Goal: Task Accomplishment & Management: Complete application form

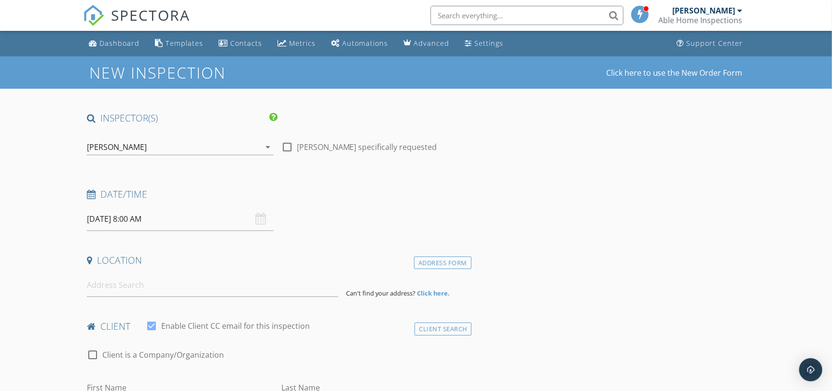
click at [143, 220] on input "[DATE] 8:00 AM" at bounding box center [180, 220] width 186 height 24
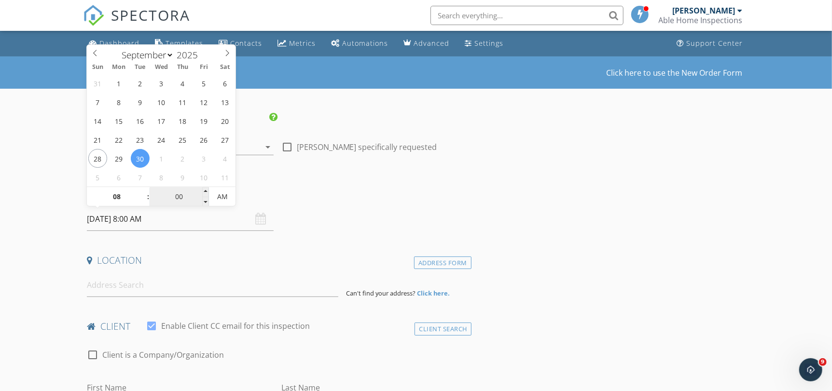
click at [174, 199] on input "00" at bounding box center [179, 197] width 59 height 19
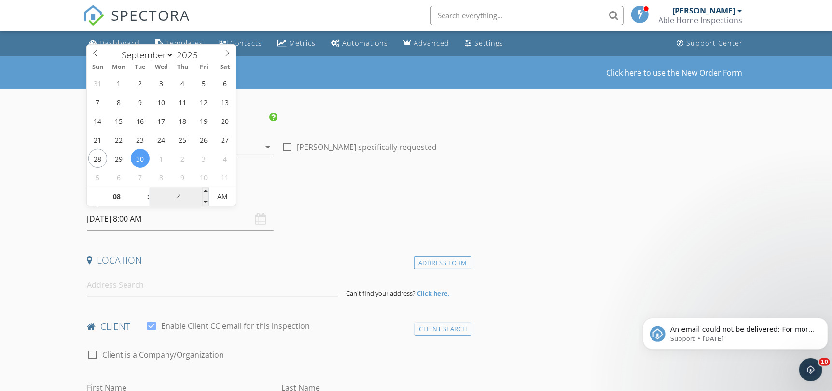
type input "45"
type input "[DATE] 8:45 AM"
click at [139, 288] on input at bounding box center [212, 286] width 251 height 24
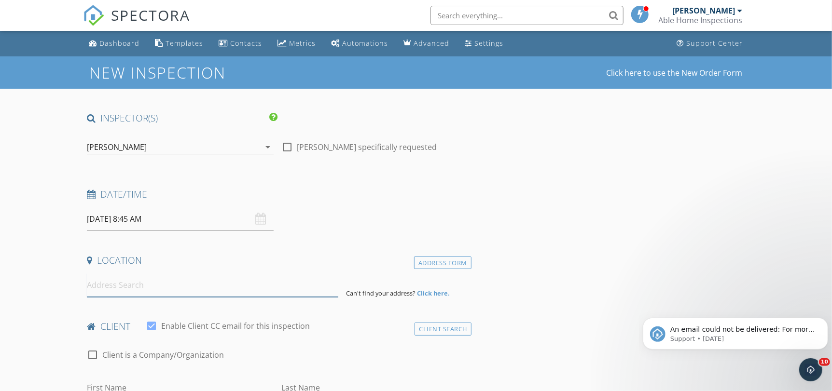
click at [139, 288] on input at bounding box center [212, 286] width 251 height 24
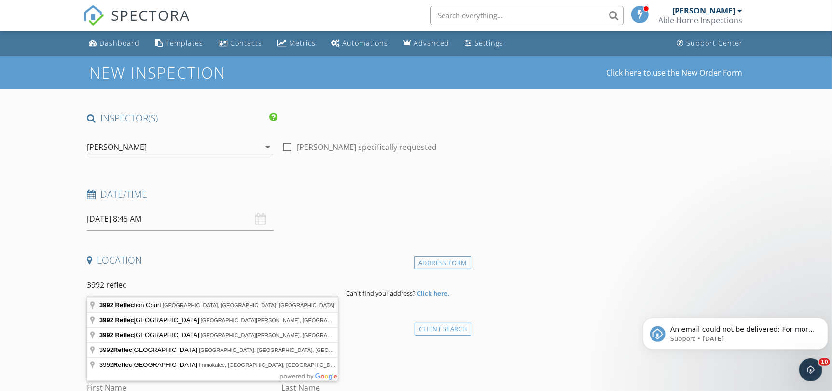
type input "[STREET_ADDRESS]"
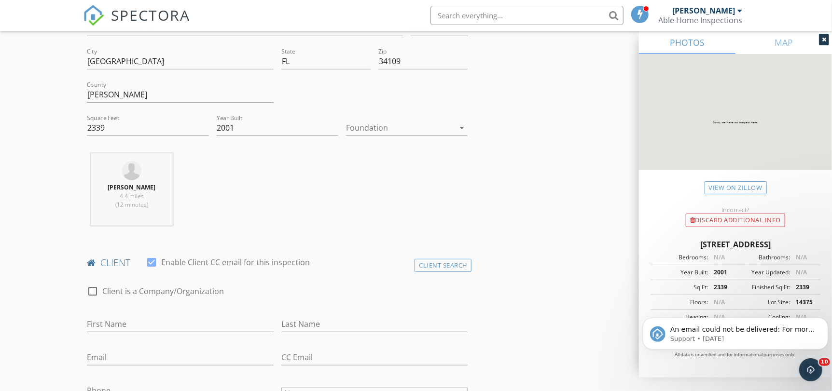
scroll to position [338, 0]
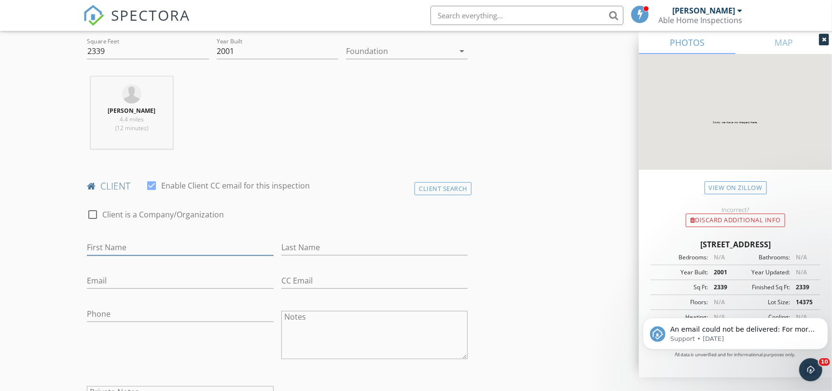
click at [125, 245] on input "First Name" at bounding box center [180, 248] width 186 height 16
drag, startPoint x: 144, startPoint y: 238, endPoint x: 143, endPoint y: 244, distance: 5.8
click at [144, 242] on div "First Name [PERSON_NAME] & [PERSON_NAME]" at bounding box center [180, 249] width 186 height 31
click at [142, 250] on input "[PERSON_NAME] & [PERSON_NAME]" at bounding box center [180, 248] width 186 height 16
type input "[PERSON_NAME] & [PERSON_NAME]"
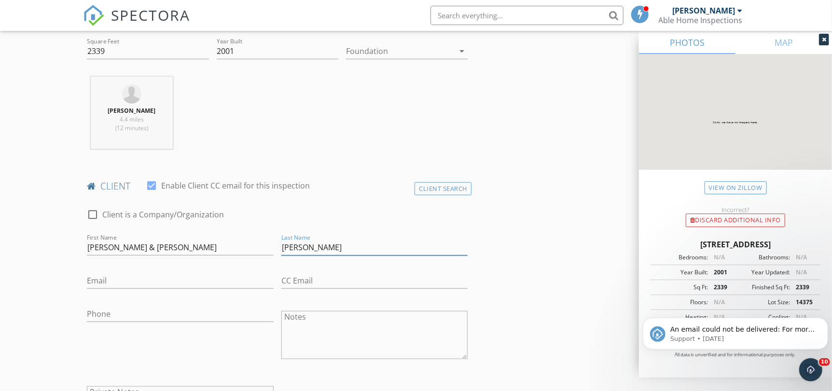
type input "[PERSON_NAME]"
type input "[PERSON_NAME][EMAIL_ADDRESS][DOMAIN_NAME]"
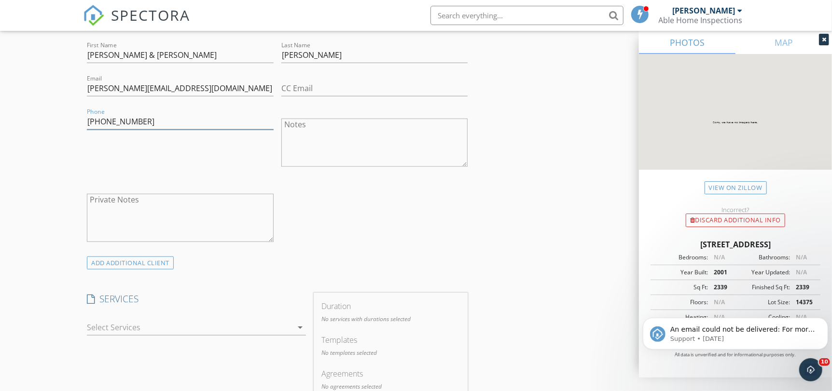
scroll to position [531, 0]
type input "[PHONE_NUMBER]"
click at [142, 322] on div at bounding box center [189, 326] width 205 height 15
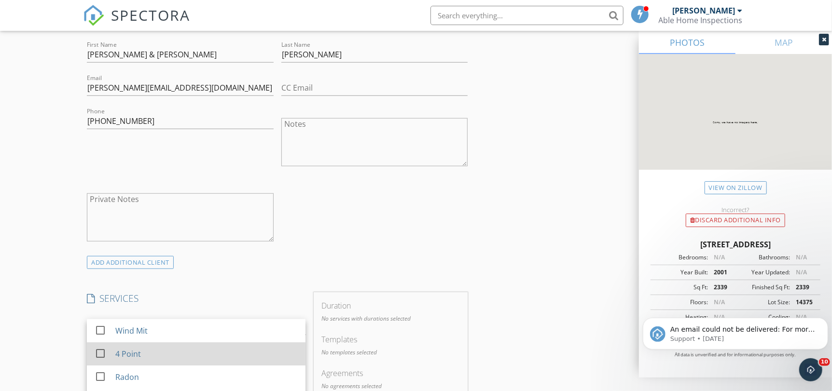
click at [100, 352] on div at bounding box center [100, 354] width 16 height 16
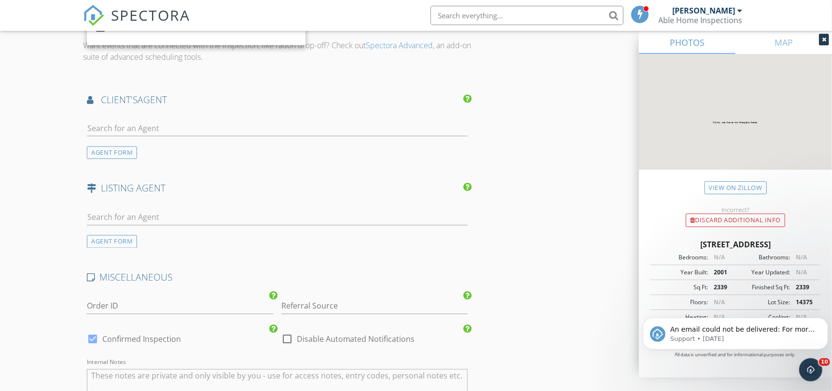
scroll to position [1164, 0]
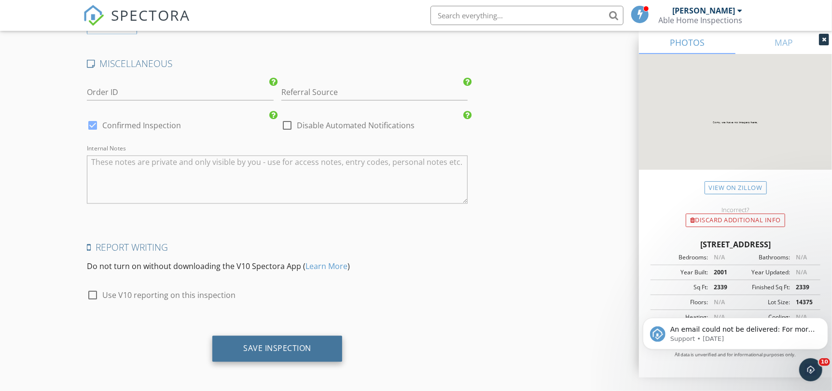
click at [284, 337] on div "Save Inspection" at bounding box center [277, 349] width 130 height 26
